Goal: Answer question/provide support

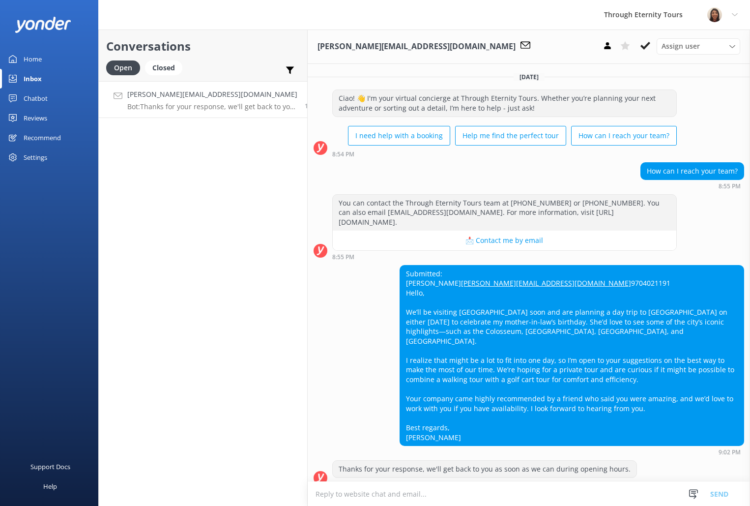
scroll to position [20, 0]
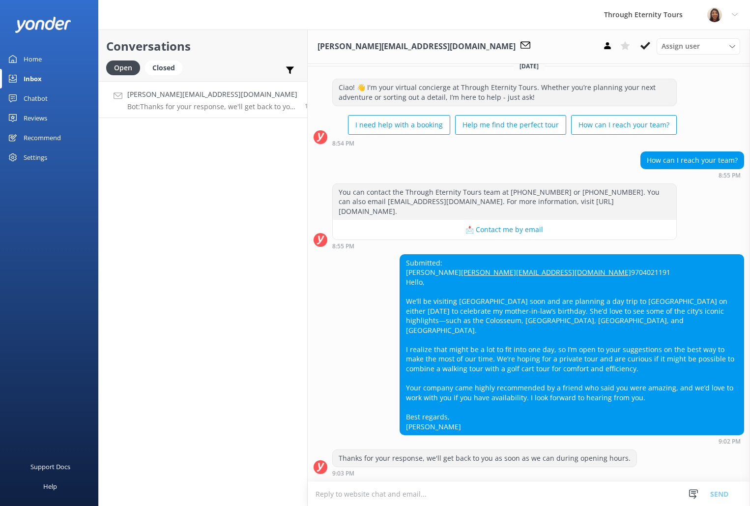
click at [201, 108] on p "Bot: Thanks for your response, we'll get back to you as soon as we can during o…" at bounding box center [212, 106] width 170 height 9
click at [416, 261] on div "Submitted: Alessandra Dale [EMAIL_ADDRESS][DOMAIN_NAME] 9704021191 Hello, We’ll…" at bounding box center [572, 345] width 344 height 180
copy div "[PERSON_NAME]"
drag, startPoint x: 482, startPoint y: 270, endPoint x: 396, endPoint y: 274, distance: 86.2
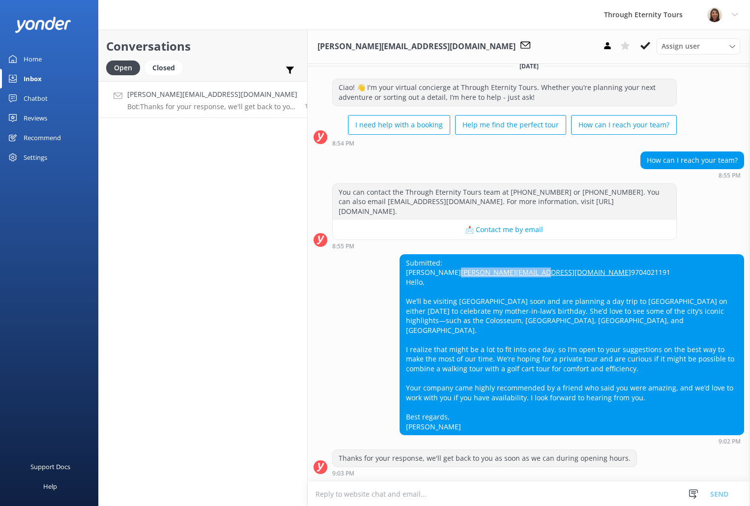
click at [400, 274] on div "Submitted: Alessandra Dale [EMAIL_ADDRESS][DOMAIN_NAME] 9704021191 Hello, We’ll…" at bounding box center [572, 345] width 344 height 180
copy link "[PERSON_NAME][EMAIL_ADDRESS][DOMAIN_NAME]"
click at [460, 370] on div "Submitted: Alessandra Dale [EMAIL_ADDRESS][DOMAIN_NAME] 9704021191 Hello, We’ll…" at bounding box center [572, 345] width 344 height 180
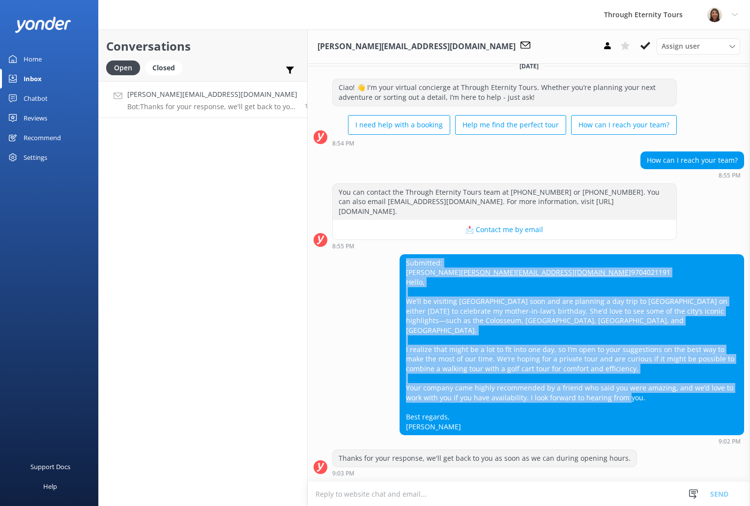
drag, startPoint x: 444, startPoint y: 425, endPoint x: 394, endPoint y: 250, distance: 182.3
click at [400, 255] on div "Submitted: Alessandra Dale [EMAIL_ADDRESS][DOMAIN_NAME] 9704021191 Hello, We’ll…" at bounding box center [572, 345] width 344 height 180
copy div "Submitted: Alessandra Dale [EMAIL_ADDRESS][DOMAIN_NAME] 9704021191 Hello, We’ll…"
click at [643, 48] on use at bounding box center [646, 46] width 10 height 8
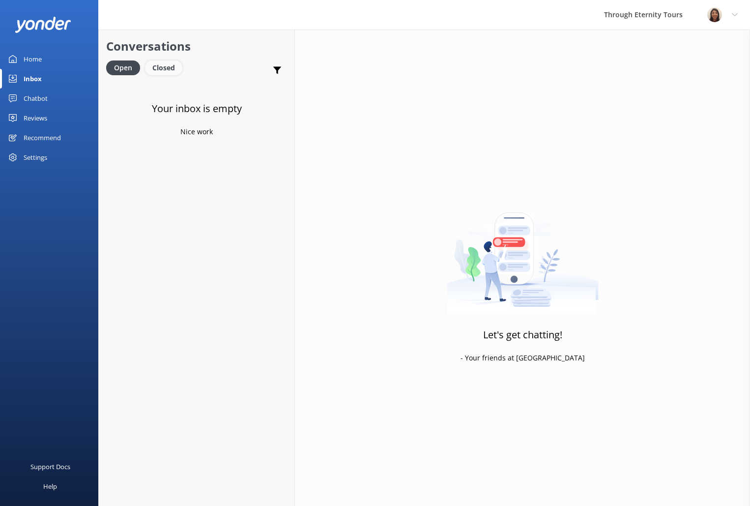
click at [161, 66] on div "Closed" at bounding box center [163, 67] width 37 height 15
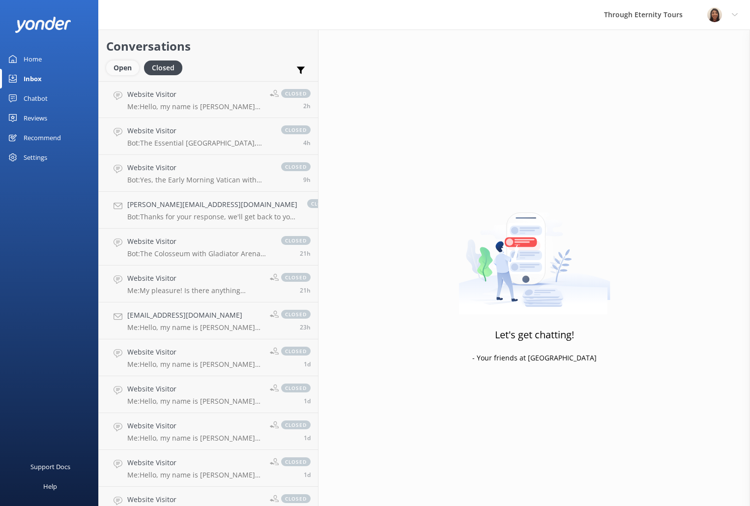
click at [133, 70] on div "Open" at bounding box center [122, 67] width 33 height 15
